Goal: Information Seeking & Learning: Compare options

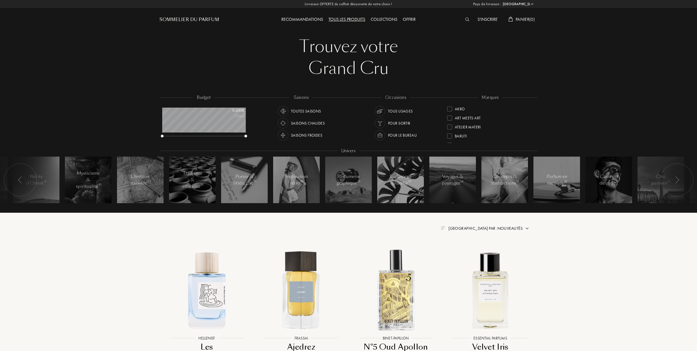
select select "FR"
click at [451, 117] on div at bounding box center [449, 118] width 5 height 5
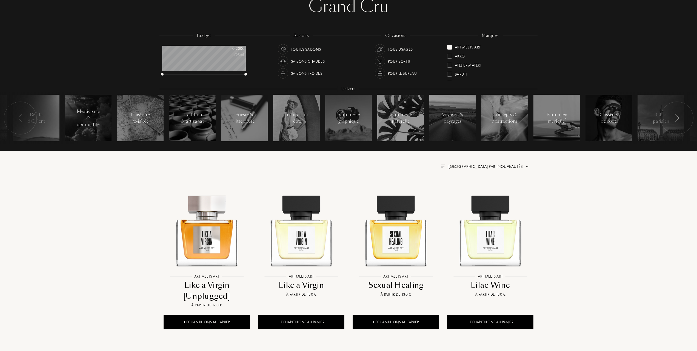
scroll to position [36, 0]
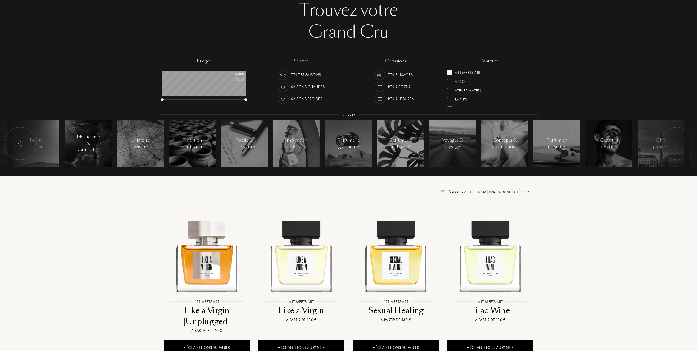
click at [451, 72] on div at bounding box center [449, 72] width 5 height 5
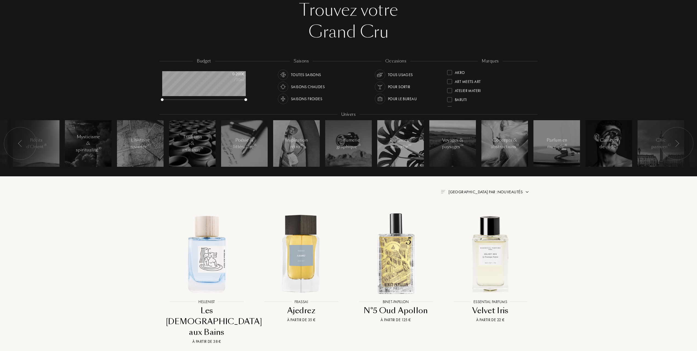
click at [450, 71] on div at bounding box center [449, 72] width 5 height 5
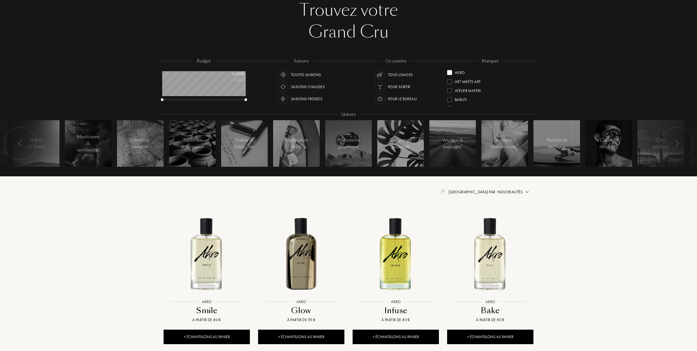
click at [450, 71] on div at bounding box center [449, 72] width 5 height 5
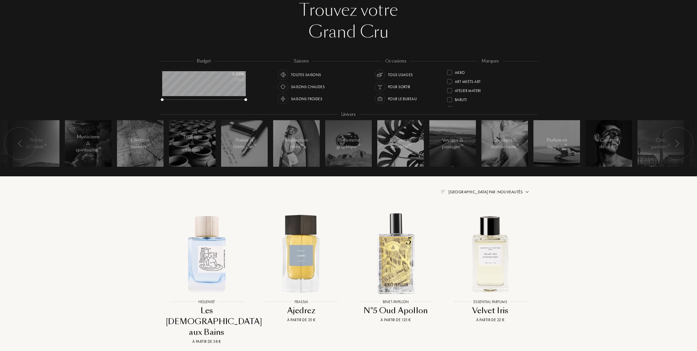
click at [450, 89] on div at bounding box center [449, 90] width 5 height 5
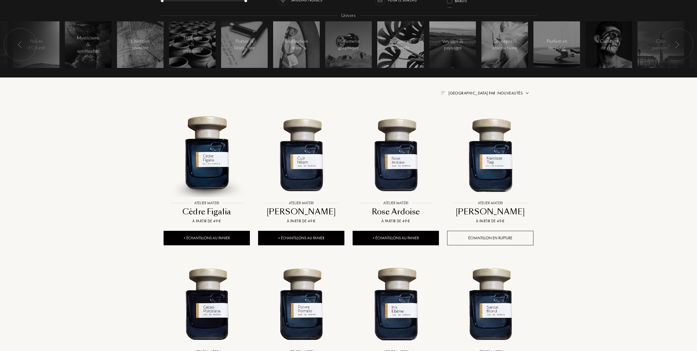
scroll to position [146, 0]
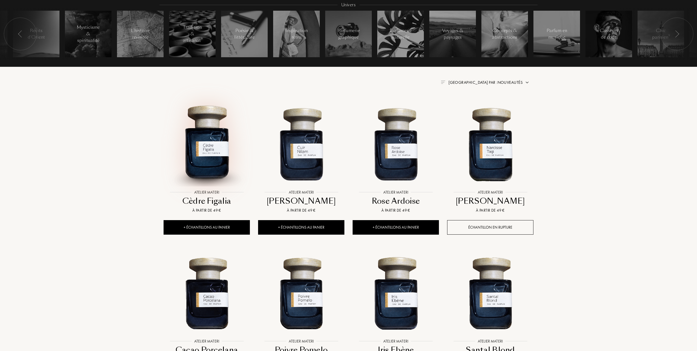
click at [204, 161] on img at bounding box center [206, 143] width 85 height 85
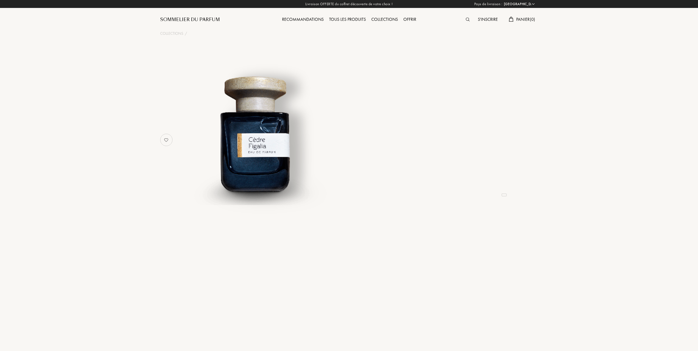
select select "FR"
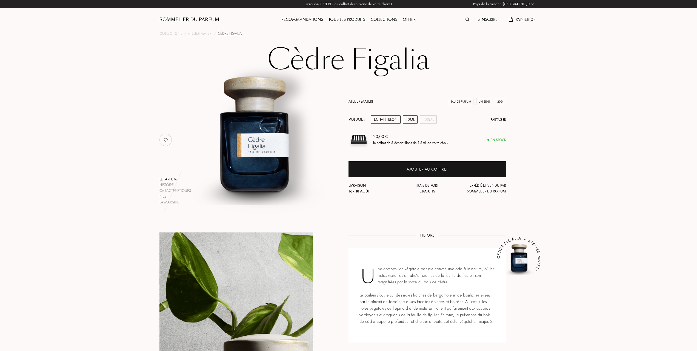
click at [412, 119] on div "10mL" at bounding box center [410, 119] width 15 height 8
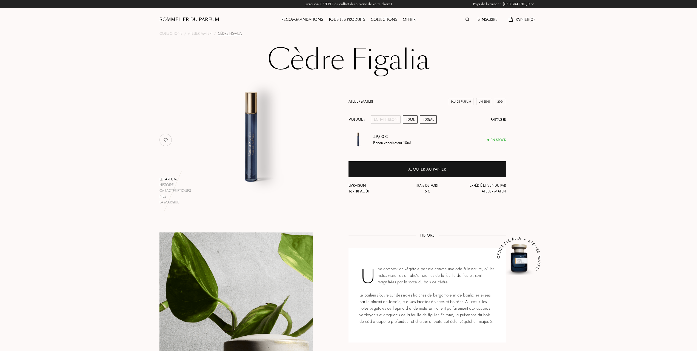
click at [426, 119] on div "100mL" at bounding box center [428, 119] width 17 height 8
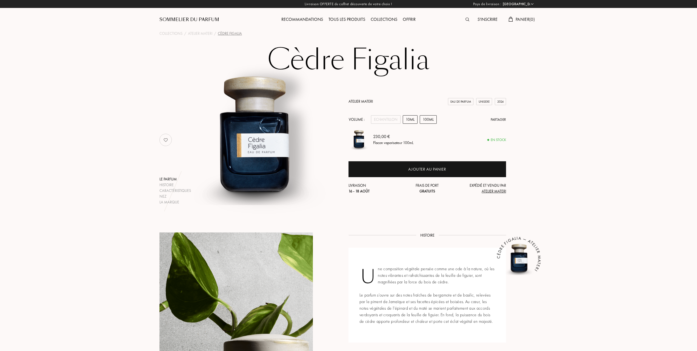
click at [410, 118] on div "10mL" at bounding box center [410, 119] width 15 height 8
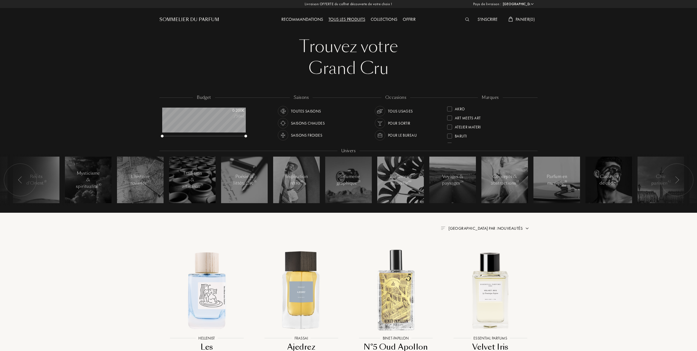
select select "FR"
click at [451, 135] on div at bounding box center [449, 136] width 5 height 5
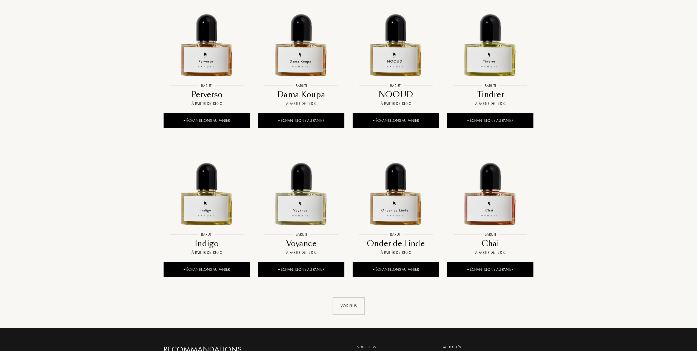
scroll to position [475, 0]
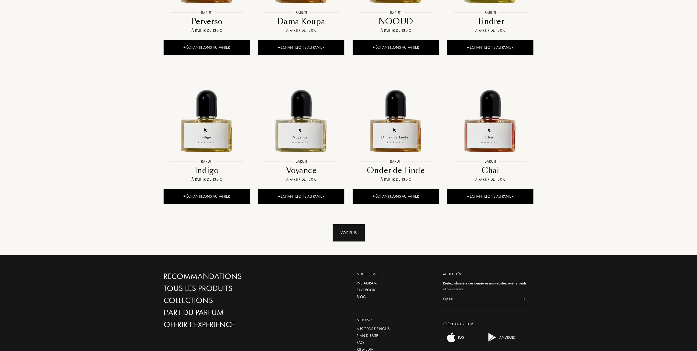
click at [342, 234] on div "Voir plus" at bounding box center [349, 232] width 32 height 17
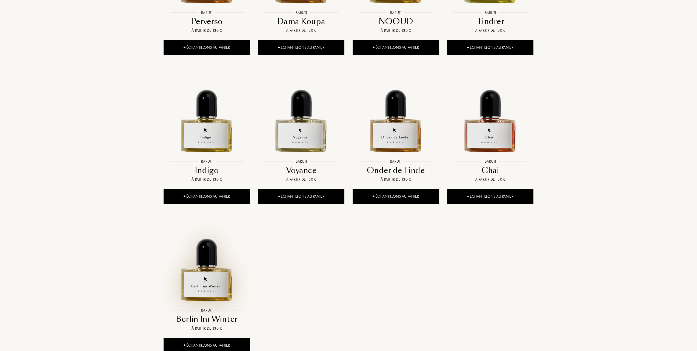
click at [208, 279] on img at bounding box center [206, 261] width 85 height 85
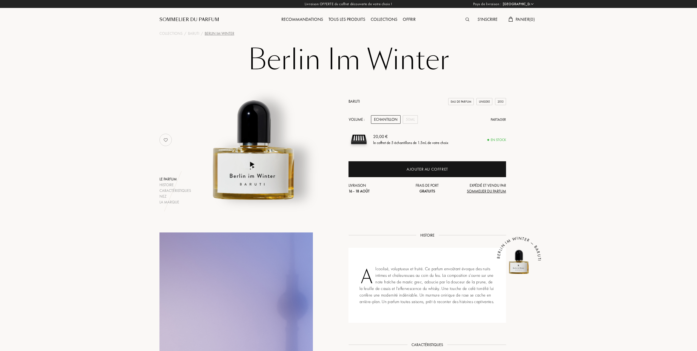
select select "FR"
click at [408, 118] on div "50mL" at bounding box center [410, 119] width 15 height 8
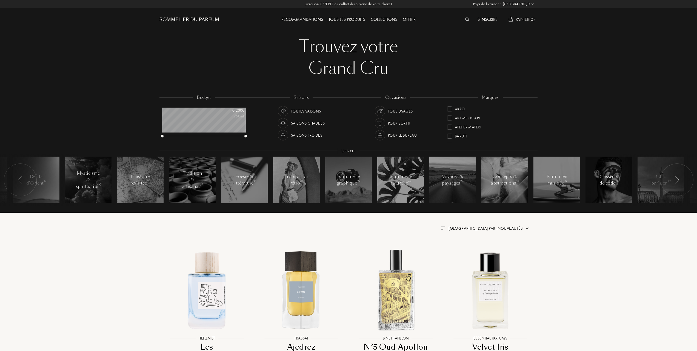
select select "FR"
click at [451, 107] on div at bounding box center [449, 108] width 5 height 5
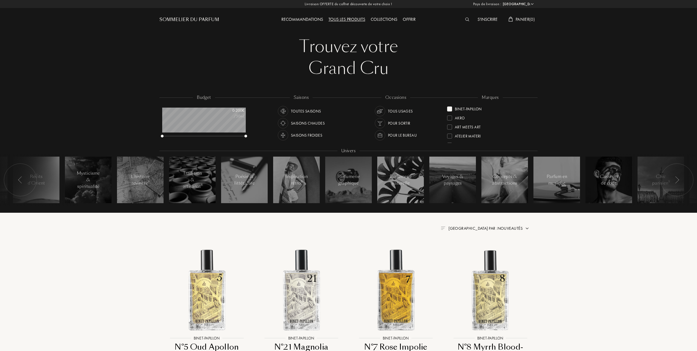
click at [448, 108] on div at bounding box center [449, 109] width 5 height 5
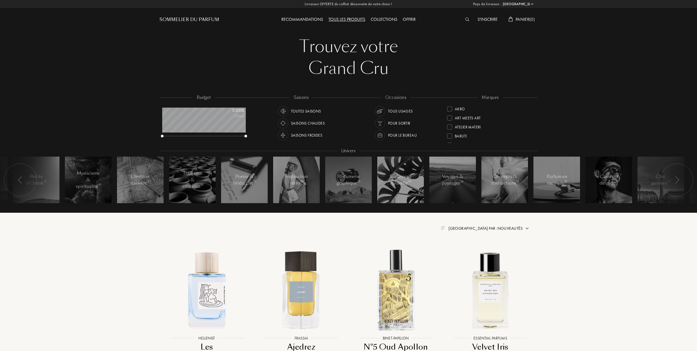
scroll to position [36, 0]
click at [450, 116] on div at bounding box center [449, 117] width 5 height 5
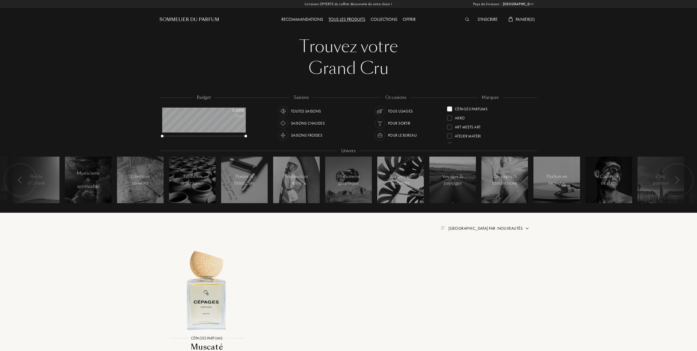
click at [451, 108] on div at bounding box center [449, 109] width 5 height 5
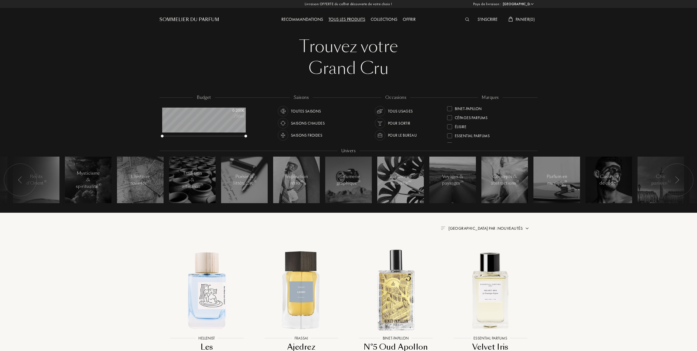
scroll to position [73, 0]
click at [450, 116] on div at bounding box center [449, 117] width 5 height 5
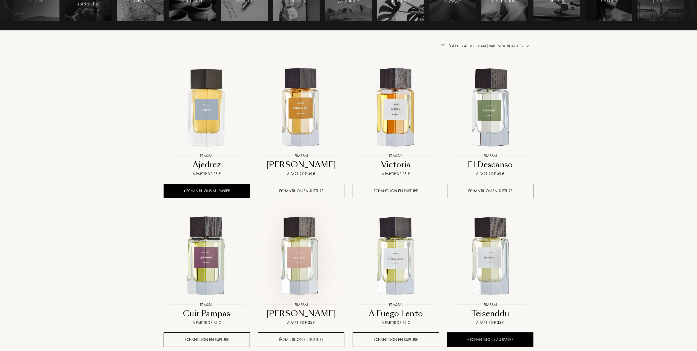
scroll to position [219, 0]
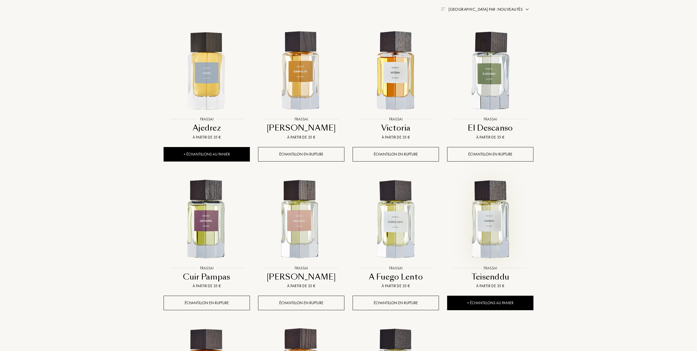
click at [497, 222] on img at bounding box center [490, 219] width 85 height 85
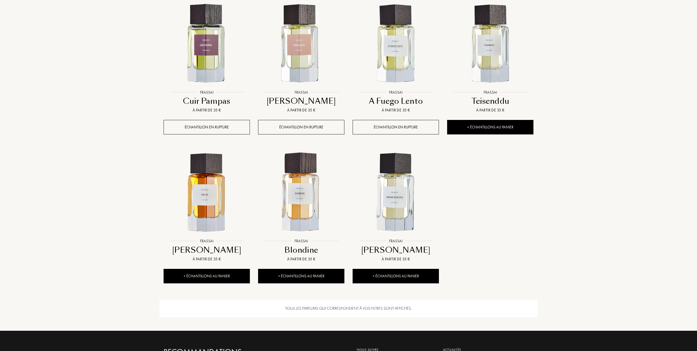
scroll to position [402, 0]
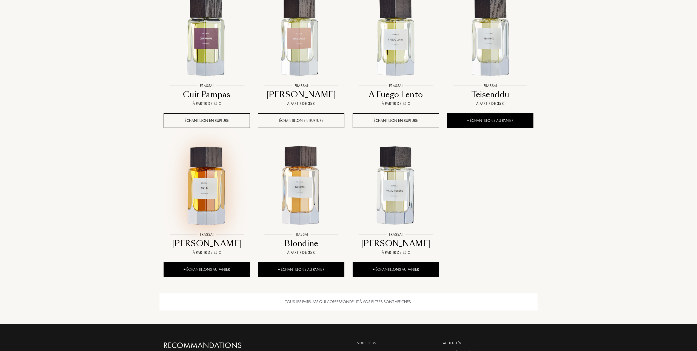
click at [207, 195] on img at bounding box center [206, 186] width 85 height 85
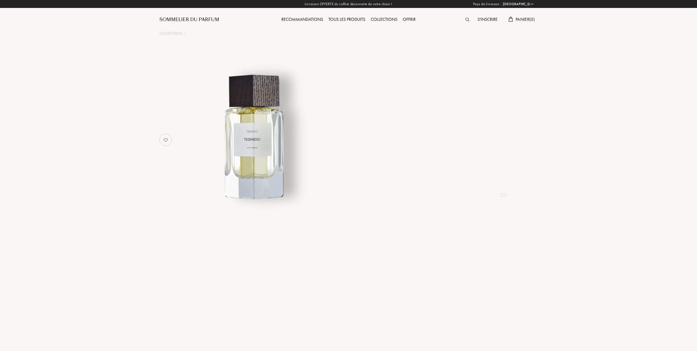
select select "FR"
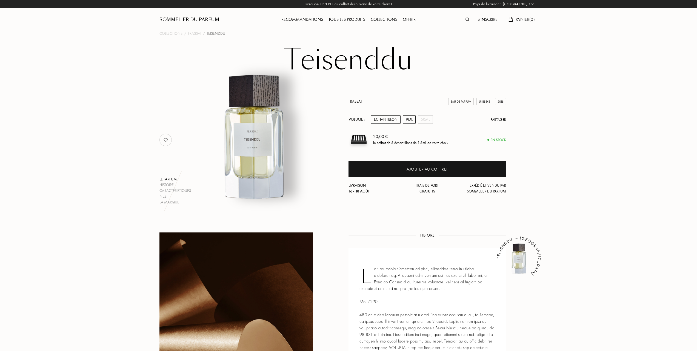
click at [409, 119] on div "9mL" at bounding box center [409, 119] width 13 height 8
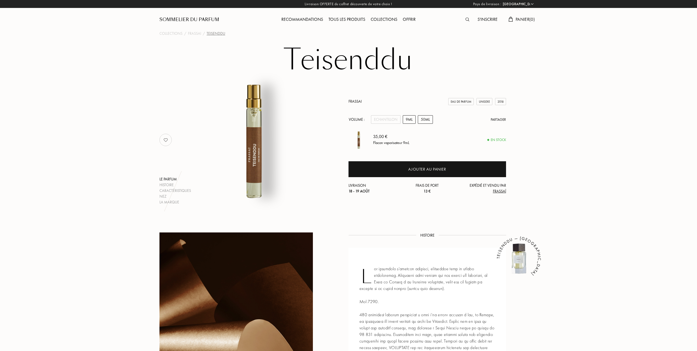
click at [424, 119] on div "50mL" at bounding box center [425, 119] width 15 height 8
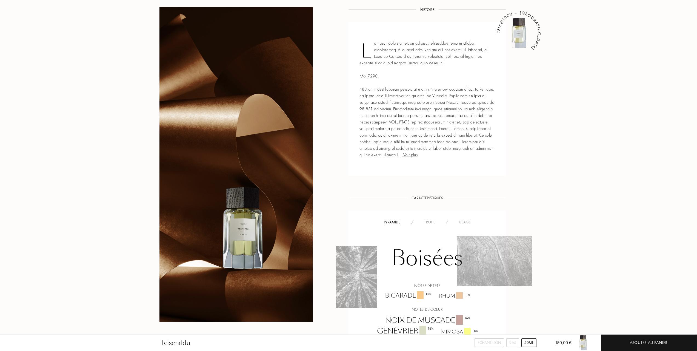
scroll to position [182, 0]
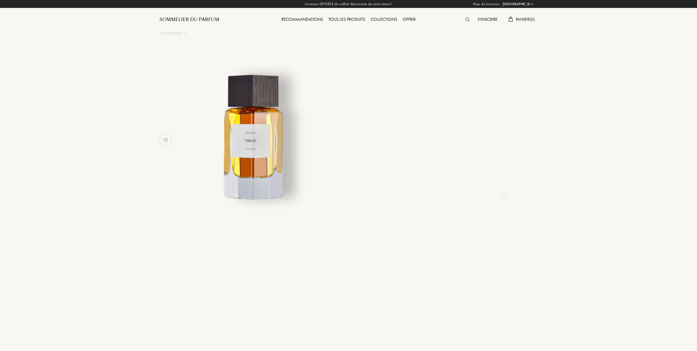
select select "FR"
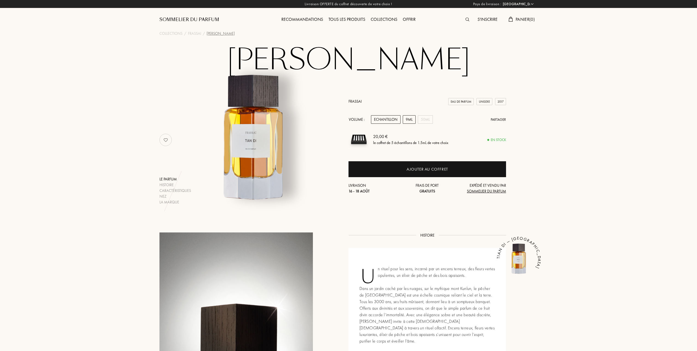
click at [406, 120] on div "9mL" at bounding box center [409, 119] width 13 height 8
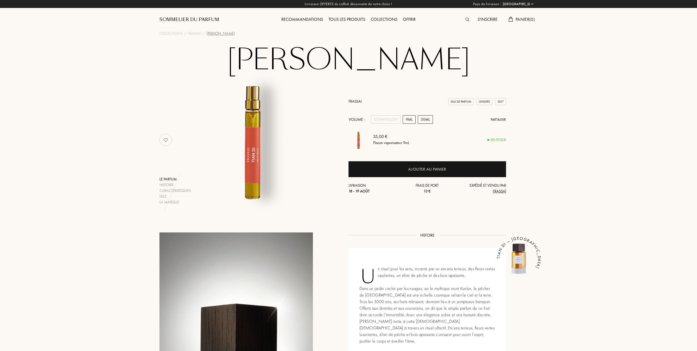
click at [427, 119] on div "50mL" at bounding box center [425, 119] width 15 height 8
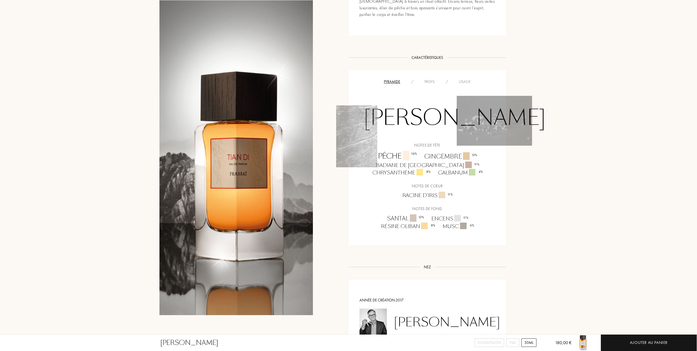
scroll to position [219, 0]
